Goal: Task Accomplishment & Management: Manage account settings

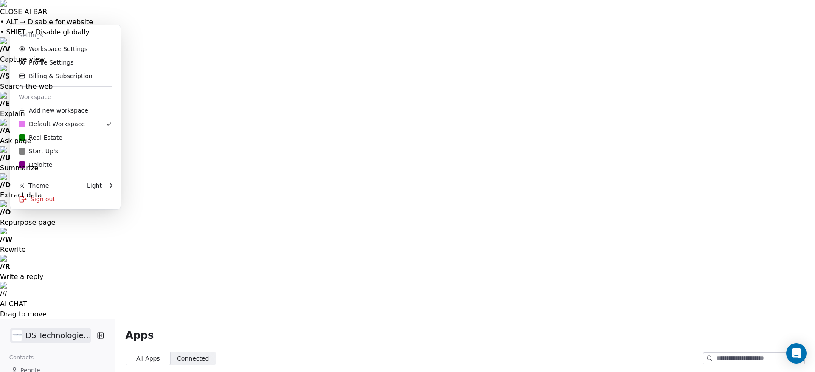
click at [42, 160] on div "Deloitte" at bounding box center [36, 164] width 34 height 8
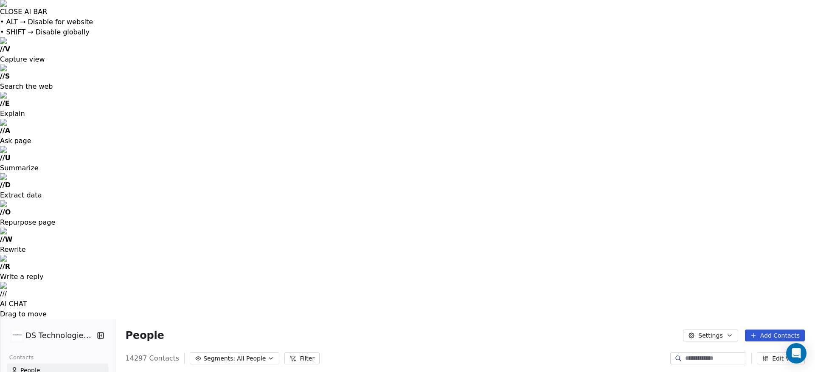
scroll to position [3034, 0]
click at [787, 352] on button "Edit View" at bounding box center [780, 358] width 48 height 12
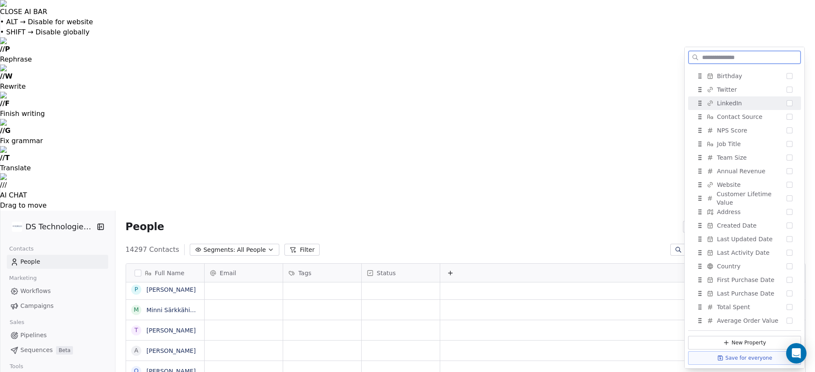
click at [788, 104] on button "Suggestions" at bounding box center [789, 103] width 6 height 6
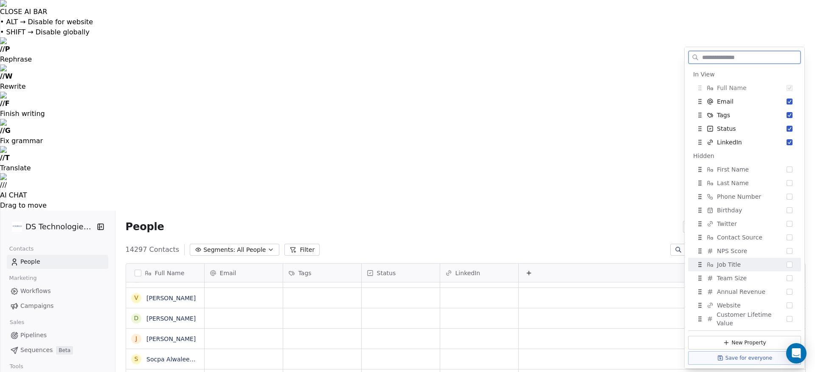
click at [765, 265] on div "Job Title" at bounding box center [744, 265] width 106 height 14
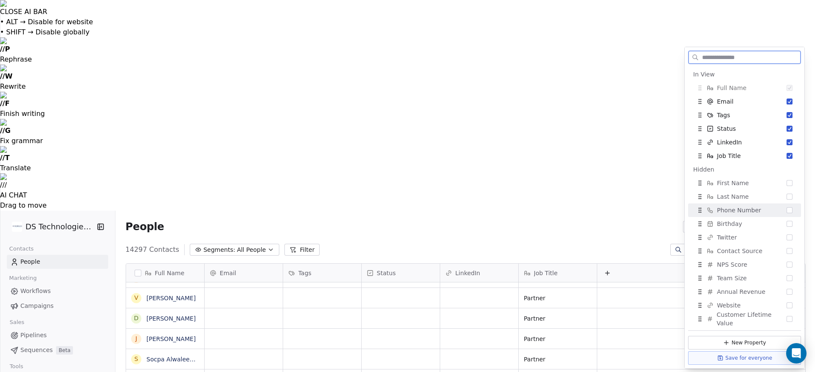
click at [746, 211] on span "Phone Number" at bounding box center [739, 210] width 44 height 8
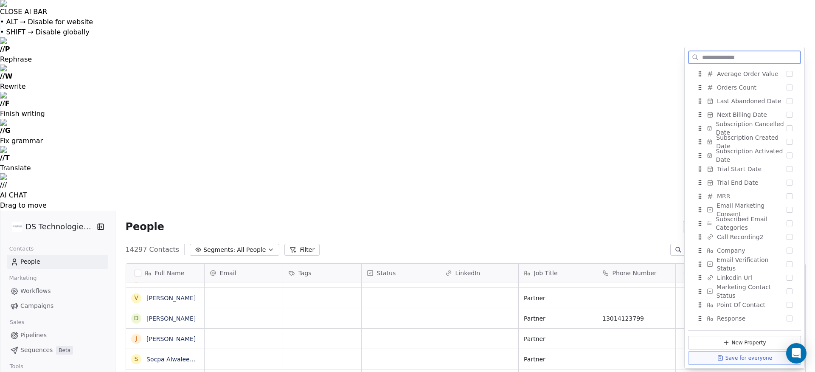
click at [742, 248] on span "Company" at bounding box center [731, 250] width 28 height 8
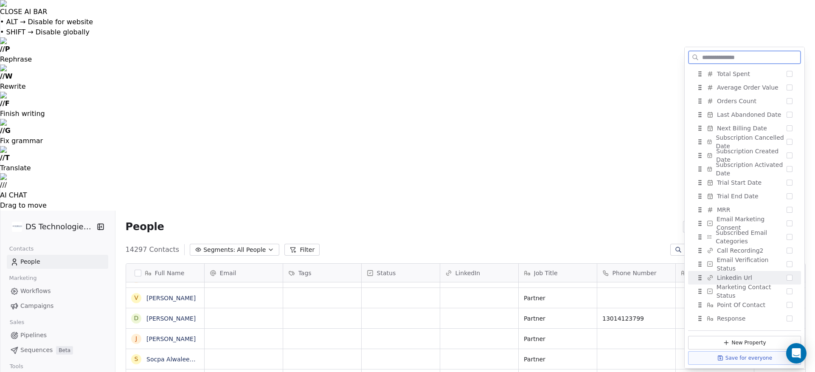
click at [725, 280] on span "Linkedin Url" at bounding box center [734, 277] width 35 height 8
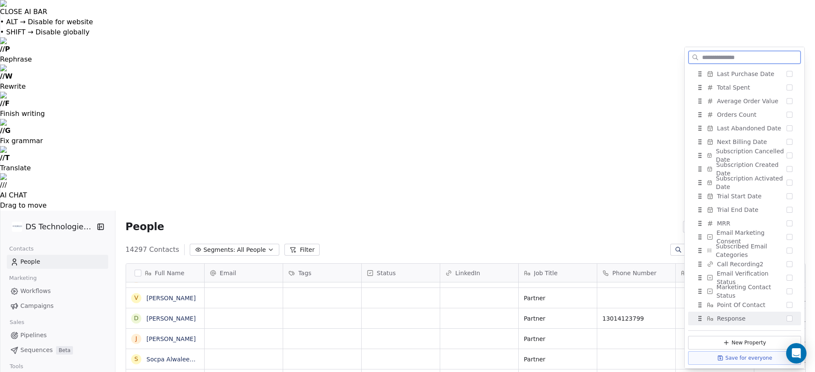
click at [756, 359] on button "Save for everyone" at bounding box center [744, 358] width 113 height 14
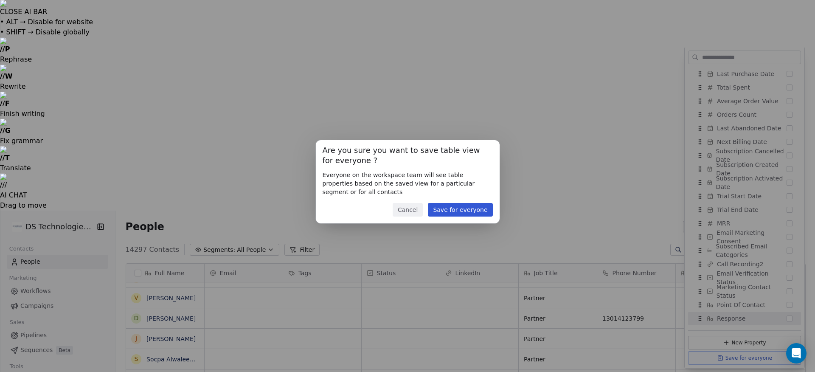
click at [452, 211] on button "Save for everyone" at bounding box center [460, 210] width 64 height 14
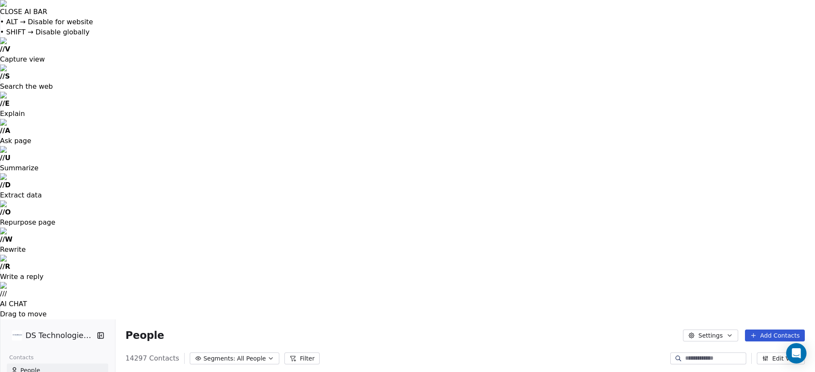
scroll to position [37545, 0]
